Goal: Find specific fact: Find specific fact

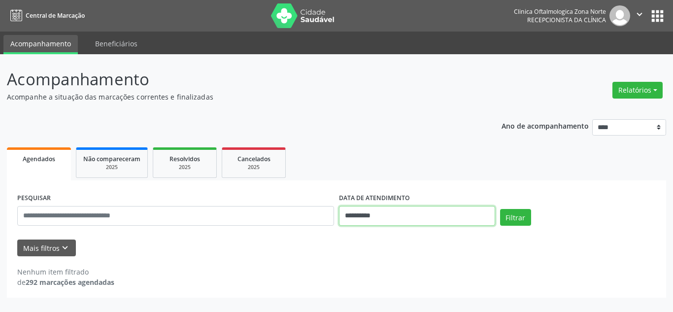
click at [364, 213] on input "**********" at bounding box center [417, 216] width 156 height 20
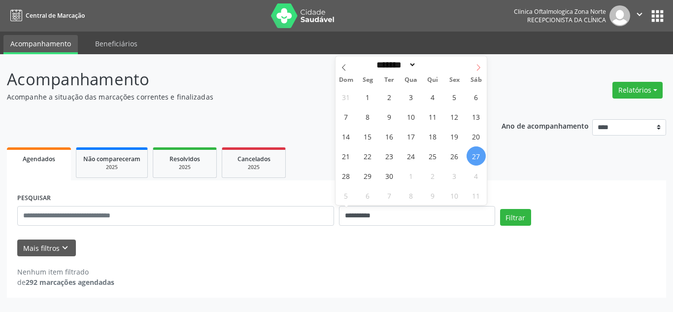
click at [474, 67] on span at bounding box center [478, 64] width 17 height 17
select select "*"
click at [410, 95] on span "1" at bounding box center [411, 96] width 19 height 19
type input "**********"
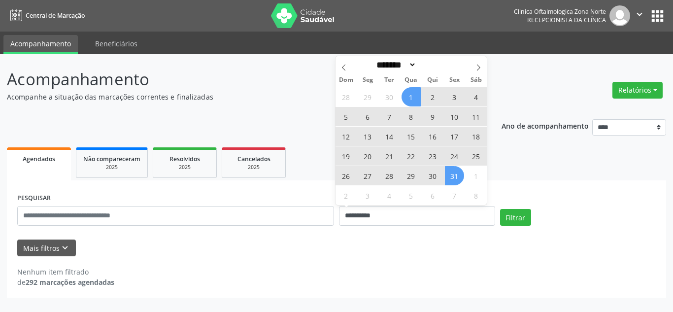
click at [451, 174] on span "31" at bounding box center [454, 175] width 19 height 19
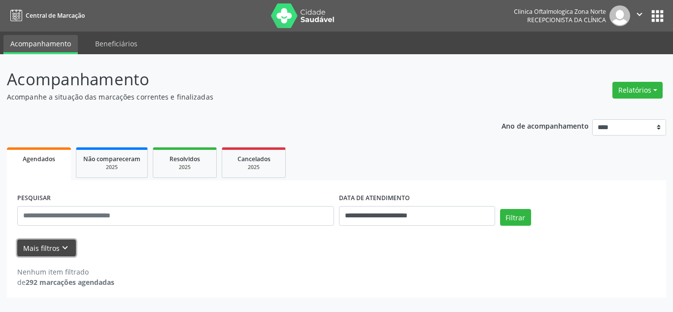
drag, startPoint x: 55, startPoint y: 250, endPoint x: 62, endPoint y: 244, distance: 9.1
click at [56, 250] on button "Mais filtros keyboard_arrow_down" at bounding box center [46, 248] width 59 height 17
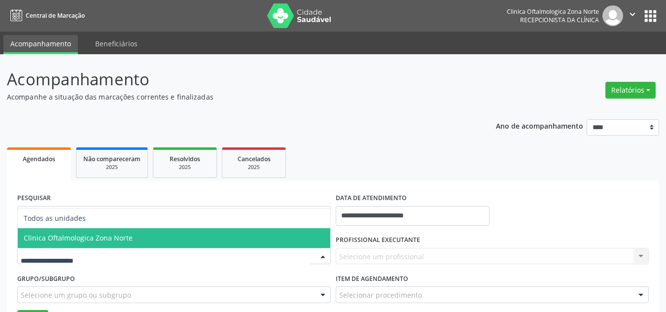
click at [87, 241] on span "Clinica Oftalmologica Zona Norte" at bounding box center [78, 237] width 109 height 9
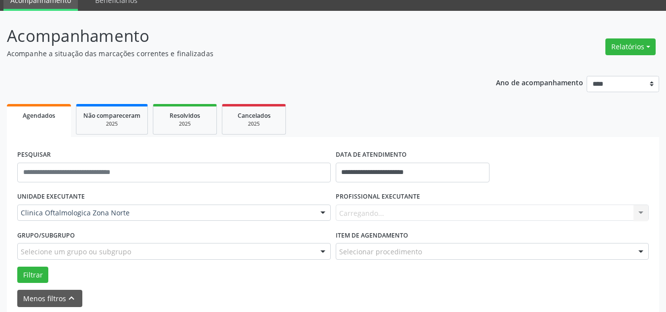
scroll to position [87, 0]
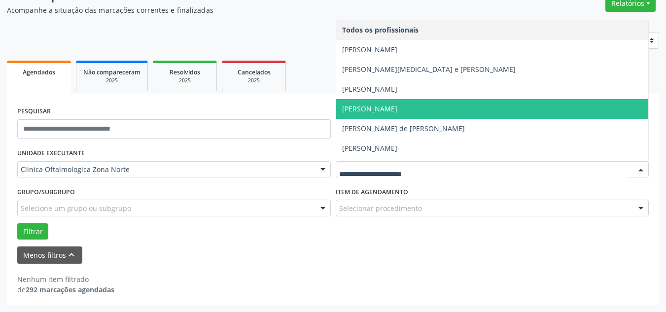
click at [377, 112] on span "[PERSON_NAME]" at bounding box center [369, 108] width 55 height 9
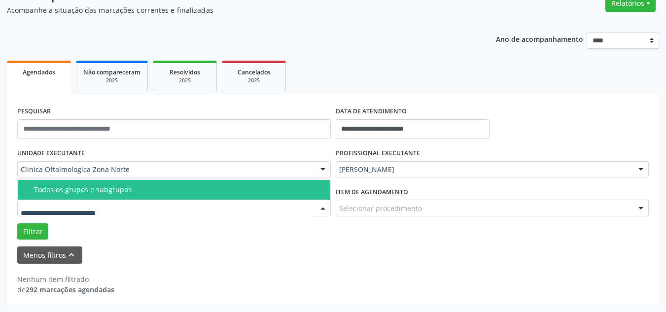
click at [73, 196] on span "Todos os grupos e subgrupos" at bounding box center [174, 190] width 312 height 20
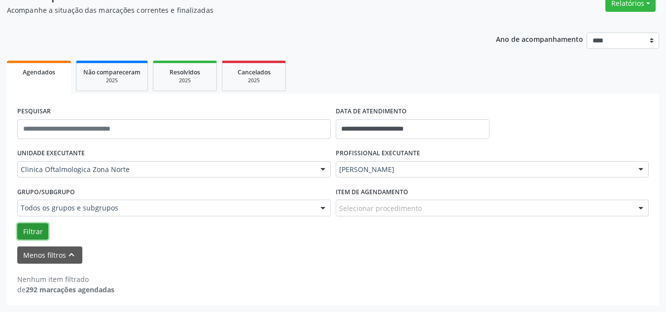
click at [40, 230] on button "Filtrar" at bounding box center [32, 231] width 31 height 17
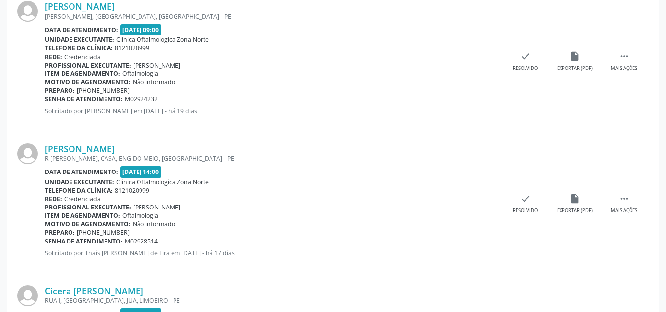
scroll to position [382, 0]
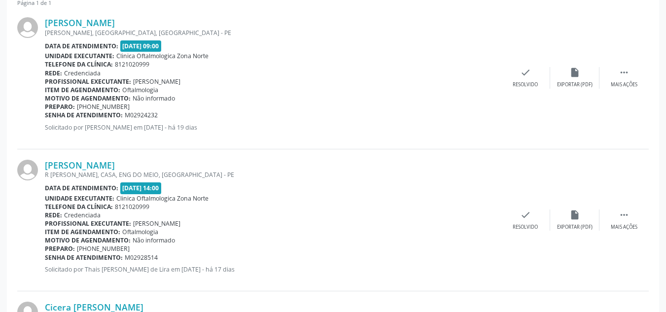
drag, startPoint x: 172, startPoint y: 24, endPoint x: 40, endPoint y: 21, distance: 131.6
click at [40, 21] on div "[PERSON_NAME] [PERSON_NAME], [GEOGRAPHIC_DATA], [GEOGRAPHIC_DATA] Data de atend…" at bounding box center [332, 78] width 631 height 142
copy div "[PERSON_NAME]"
drag, startPoint x: 160, startPoint y: 115, endPoint x: 46, endPoint y: 116, distance: 113.9
click at [46, 116] on div "Senha de atendimento: M02924232" at bounding box center [273, 115] width 456 height 8
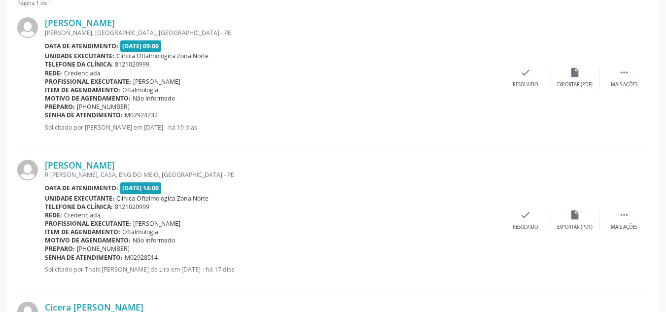
copy div "Senha de atendimento: M02924232"
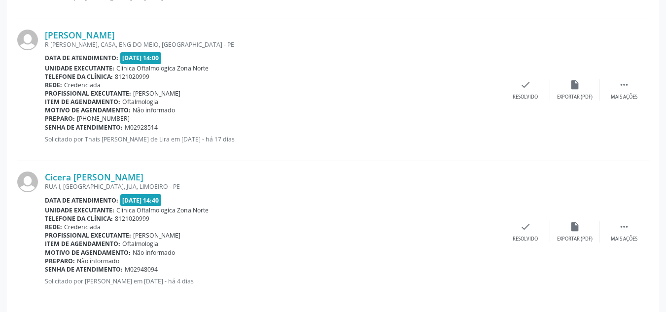
scroll to position [520, 0]
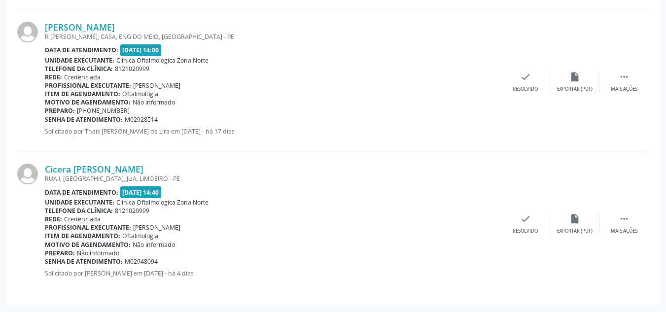
drag, startPoint x: 177, startPoint y: 24, endPoint x: 35, endPoint y: 22, distance: 141.5
click at [35, 22] on div "[PERSON_NAME] R [PERSON_NAME], CASA, ENG DO MEIO, [GEOGRAPHIC_DATA] - [GEOGRAPH…" at bounding box center [332, 82] width 631 height 142
copy div "[PERSON_NAME]"
drag, startPoint x: 148, startPoint y: 165, endPoint x: 41, endPoint y: 169, distance: 107.0
click at [41, 169] on div "Cicera [PERSON_NAME] RUA I, [GEOGRAPHIC_DATA], [GEOGRAPHIC_DATA], [GEOGRAPHIC_D…" at bounding box center [332, 223] width 631 height 141
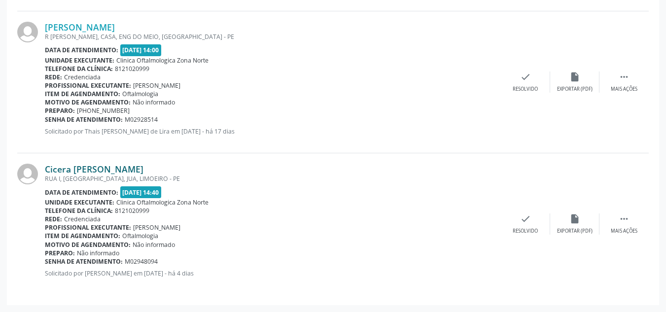
copy div "Cicera [PERSON_NAME]"
click at [76, 168] on link "Cicera [PERSON_NAME]" at bounding box center [94, 169] width 99 height 11
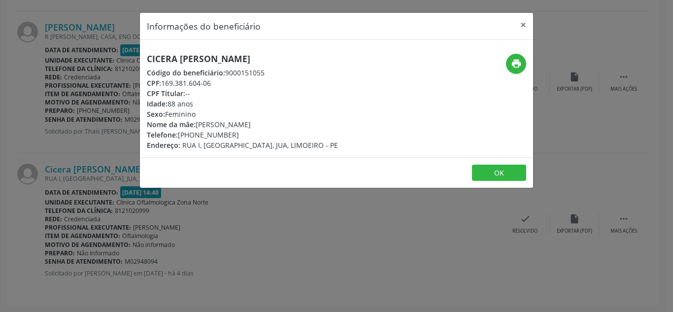
drag, startPoint x: 163, startPoint y: 83, endPoint x: 212, endPoint y: 84, distance: 48.8
click at [212, 84] on div "CPF: 169.381.604-06" at bounding box center [242, 83] width 191 height 10
copy div "169.381.604-06"
click at [525, 22] on button "×" at bounding box center [524, 25] width 20 height 24
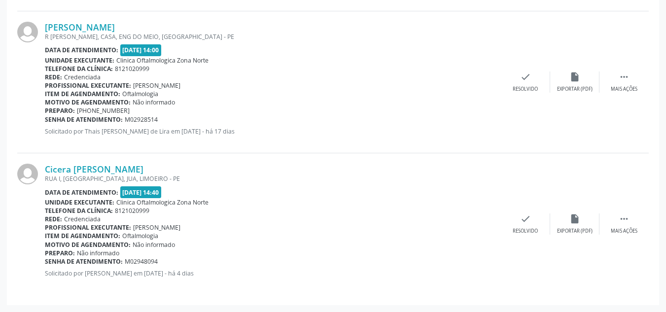
drag, startPoint x: 160, startPoint y: 263, endPoint x: 46, endPoint y: 262, distance: 114.3
click at [46, 262] on div "Senha de atendimento: M02948094" at bounding box center [273, 261] width 456 height 8
copy div "Senha de atendimento: M02948094"
drag, startPoint x: 171, startPoint y: 120, endPoint x: 45, endPoint y: 119, distance: 125.7
click at [45, 119] on div "Senha de atendimento: M02928514" at bounding box center [273, 119] width 456 height 8
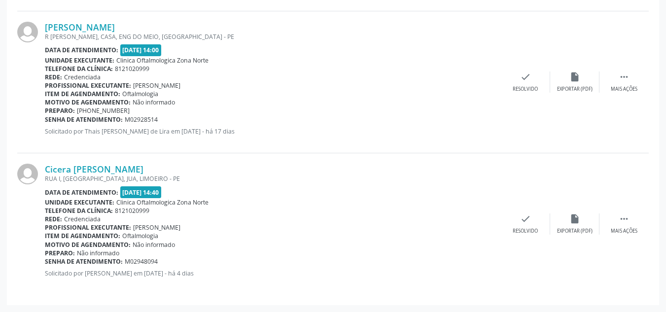
copy div "Senha de atendimento: M02928514"
click at [115, 23] on link "[PERSON_NAME]" at bounding box center [80, 27] width 70 height 11
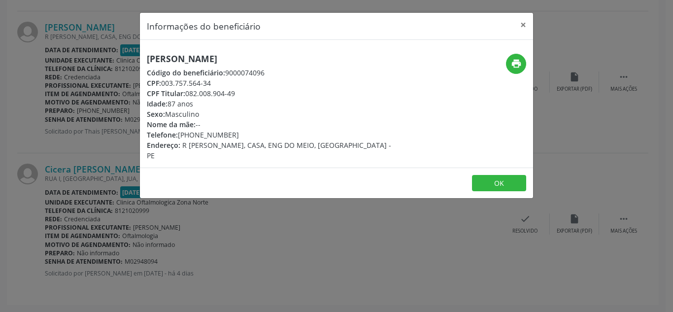
drag, startPoint x: 163, startPoint y: 82, endPoint x: 214, endPoint y: 79, distance: 51.8
click at [214, 79] on div "CPF: 003.757.564-34" at bounding box center [271, 83] width 248 height 10
copy div "003.757.564-34"
click at [522, 25] on button "×" at bounding box center [524, 25] width 20 height 24
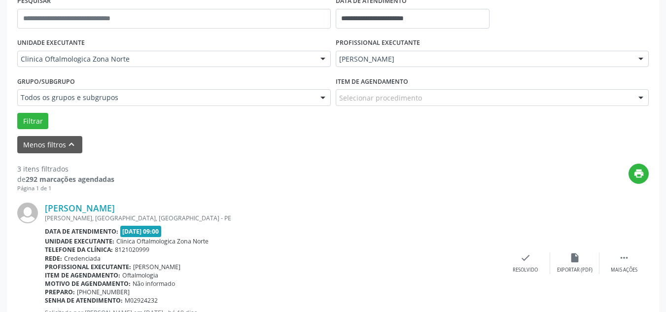
scroll to position [148, 0]
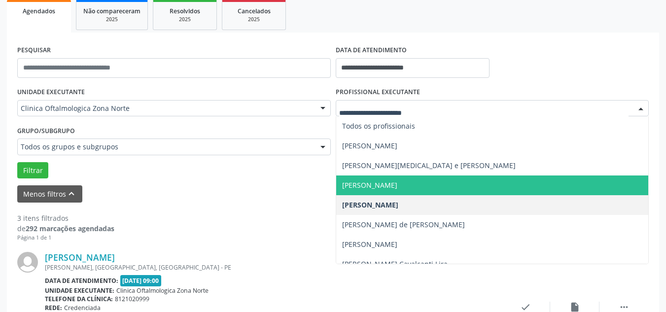
click at [379, 183] on span "[PERSON_NAME]" at bounding box center [369, 184] width 55 height 9
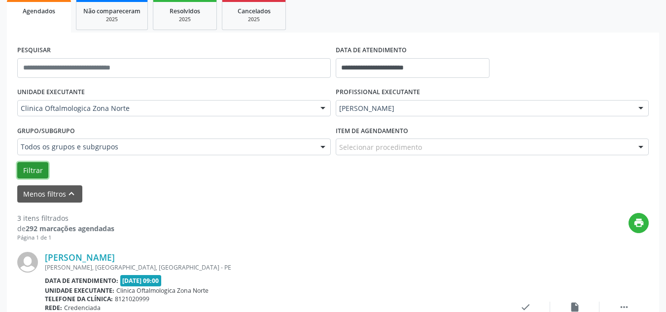
click at [38, 167] on button "Filtrar" at bounding box center [32, 170] width 31 height 17
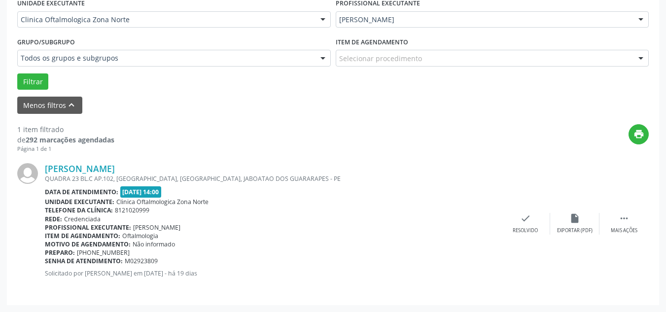
drag, startPoint x: 231, startPoint y: 165, endPoint x: 43, endPoint y: 167, distance: 187.8
click at [43, 167] on div "[PERSON_NAME] QUADRA 23 BL.C AP.102, [GEOGRAPHIC_DATA], [GEOGRAPHIC_DATA], JABO…" at bounding box center [332, 223] width 631 height 141
copy div "[PERSON_NAME]"
click at [115, 167] on link "[PERSON_NAME]" at bounding box center [80, 168] width 70 height 11
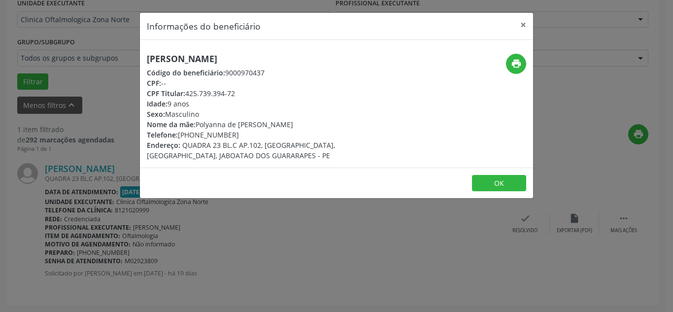
drag, startPoint x: 199, startPoint y: 124, endPoint x: 307, endPoint y: 122, distance: 108.0
click at [342, 126] on div "Nome da mãe: [PERSON_NAME]" at bounding box center [271, 124] width 248 height 10
copy div "Polyanna de [PERSON_NAME]"
drag, startPoint x: 179, startPoint y: 134, endPoint x: 254, endPoint y: 133, distance: 74.9
click at [254, 133] on div "Telefone: [PHONE_NUMBER]" at bounding box center [271, 135] width 248 height 10
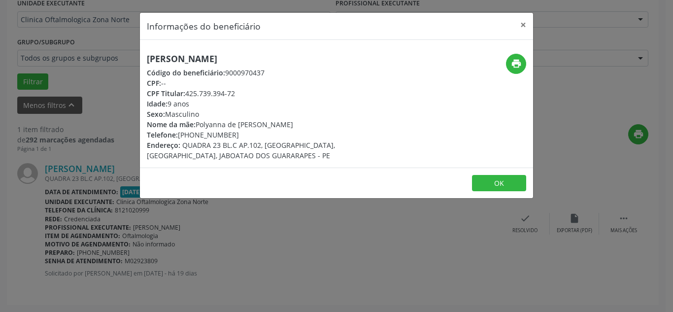
drag, startPoint x: 208, startPoint y: 129, endPoint x: 185, endPoint y: 137, distance: 24.5
click at [186, 137] on div "Telefone: [PHONE_NUMBER]" at bounding box center [271, 135] width 248 height 10
drag, startPoint x: 179, startPoint y: 135, endPoint x: 218, endPoint y: 133, distance: 38.5
click at [250, 134] on div "Telefone: [PHONE_NUMBER]" at bounding box center [271, 135] width 248 height 10
click at [521, 23] on button "×" at bounding box center [524, 25] width 20 height 24
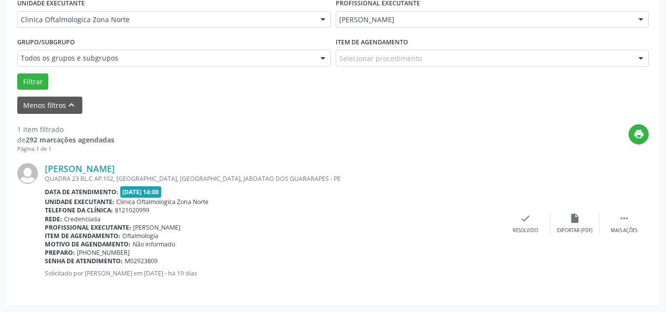
drag, startPoint x: 171, startPoint y: 259, endPoint x: 46, endPoint y: 262, distance: 125.2
click at [46, 262] on div "Senha de atendimento: M02923809" at bounding box center [273, 261] width 456 height 8
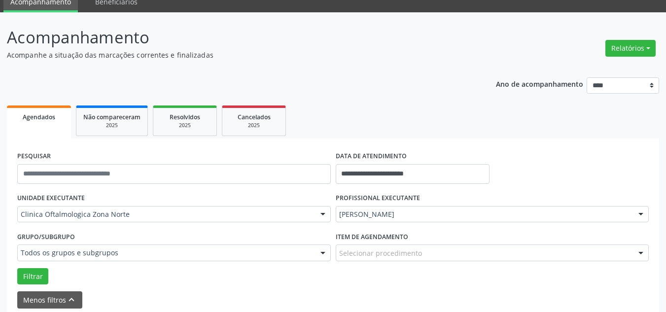
scroll to position [0, 0]
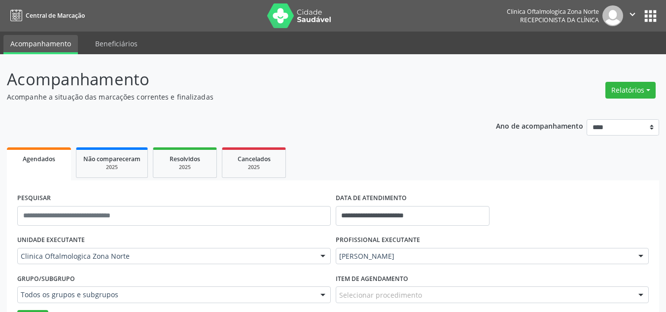
click at [618, 18] on img at bounding box center [612, 15] width 21 height 21
click at [632, 14] on icon "" at bounding box center [632, 14] width 11 height 11
click at [606, 67] on ul "Configurações Sair" at bounding box center [607, 49] width 69 height 43
click at [607, 63] on link "Sair" at bounding box center [607, 60] width 68 height 14
